Goal: Navigation & Orientation: Find specific page/section

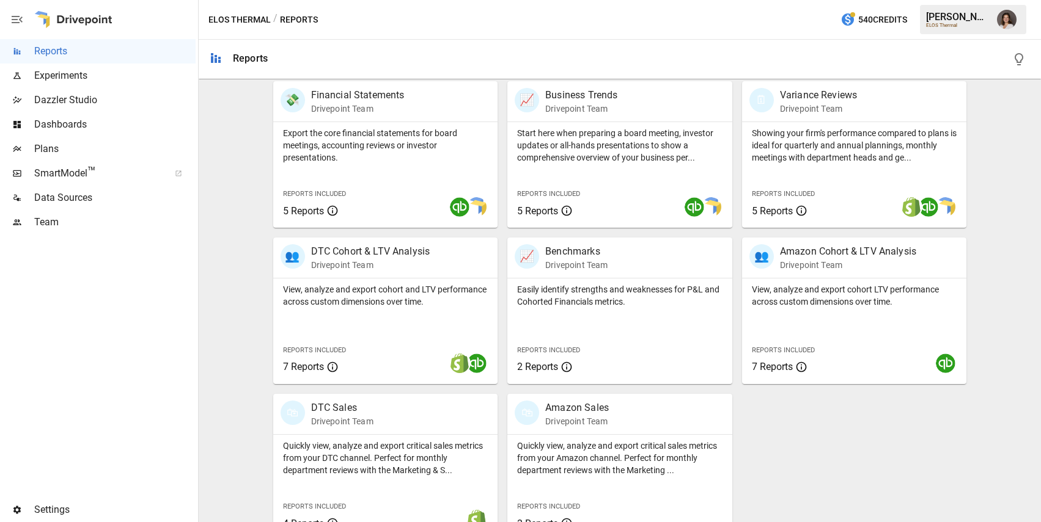
scroll to position [268, 0]
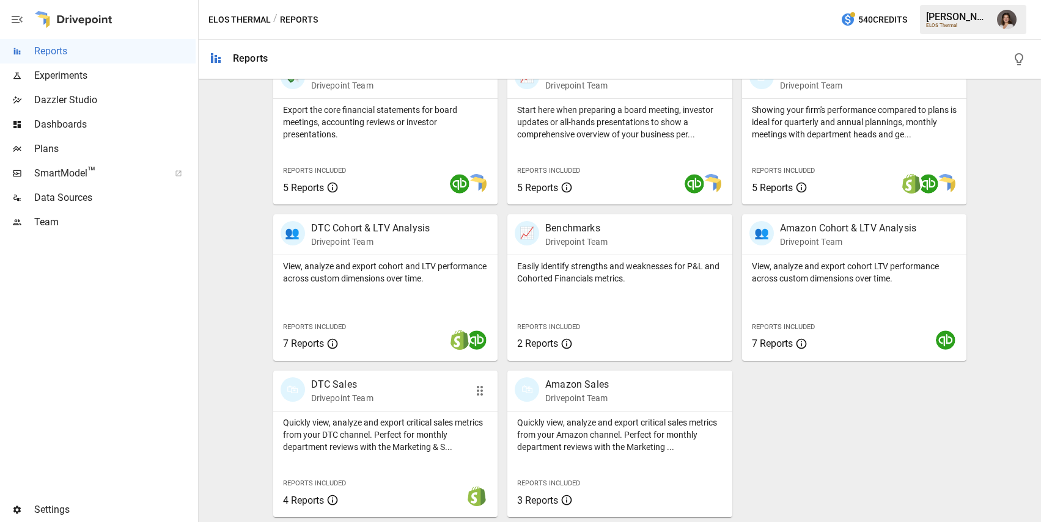
click at [396, 432] on p "Quickly view, analyze and export critical sales metrics from your DTC channel. …" at bounding box center [385, 435] width 205 height 37
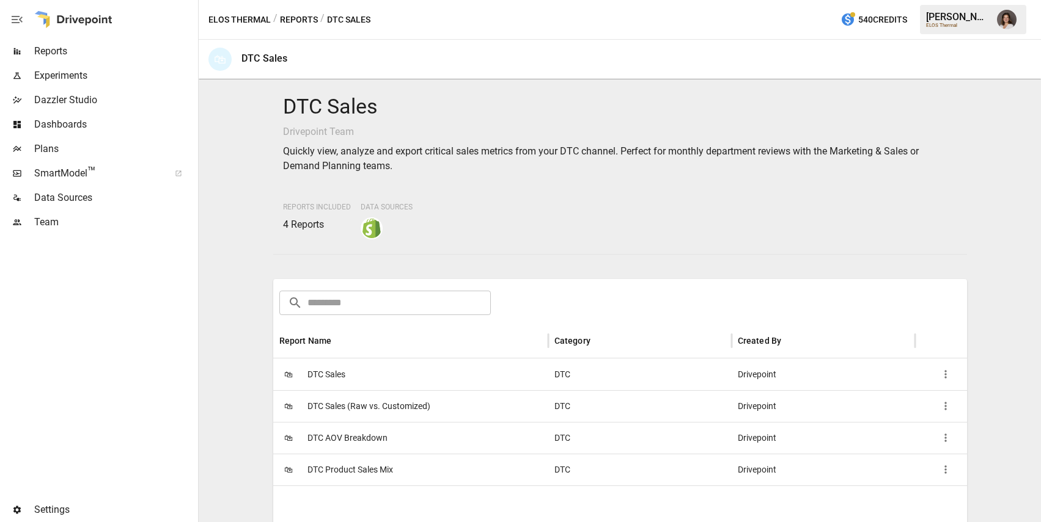
click at [78, 149] on span "Plans" at bounding box center [114, 149] width 161 height 15
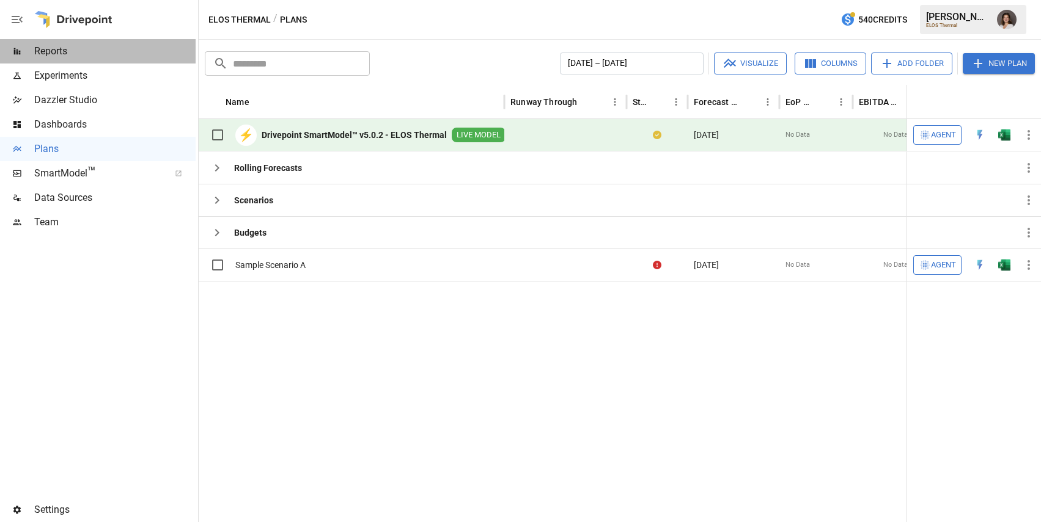
click at [116, 50] on span "Reports" at bounding box center [114, 51] width 161 height 15
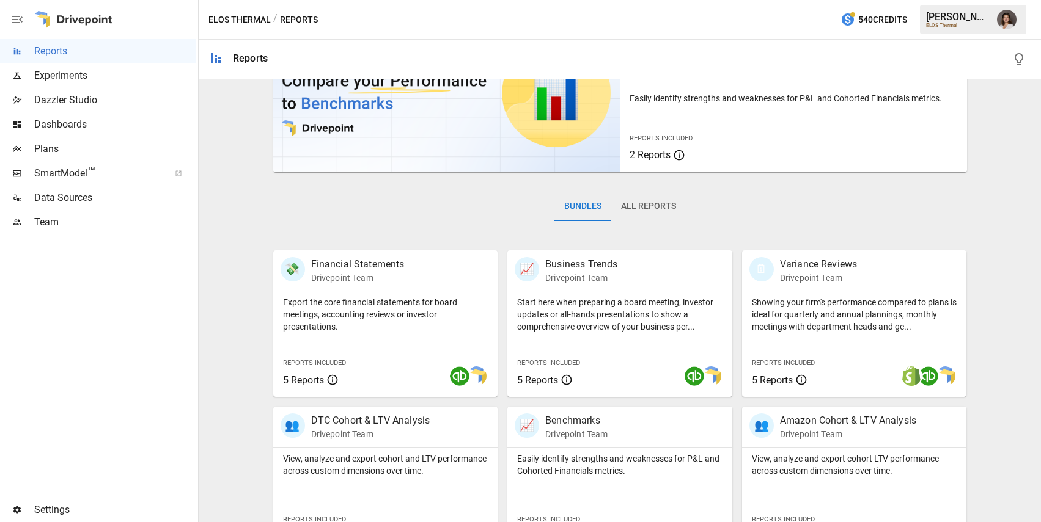
scroll to position [268, 0]
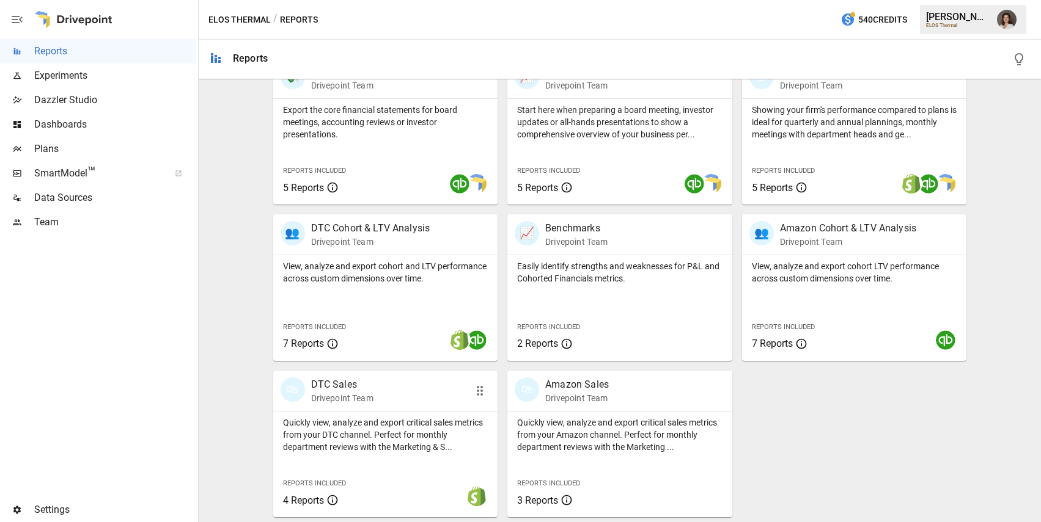
click at [405, 438] on p "Quickly view, analyze and export critical sales metrics from your DTC channel. …" at bounding box center [385, 435] width 205 height 37
